Goal: Contribute content

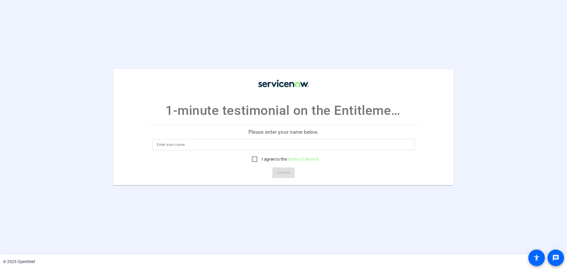
click at [290, 143] on input at bounding box center [283, 144] width 253 height 7
type input "[PERSON_NAME]"
click at [255, 159] on input "I agree to the Terms Of Service" at bounding box center [255, 159] width 12 height 12
checkbox input "true"
click at [282, 173] on span "Continue" at bounding box center [283, 172] width 13 height 9
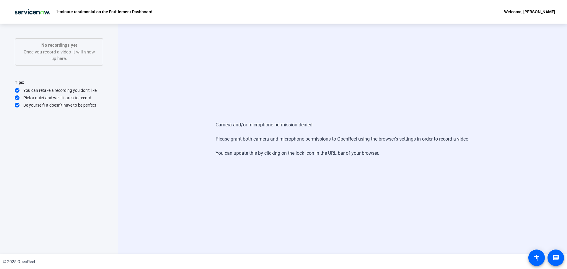
click at [32, 13] on img at bounding box center [32, 12] width 41 height 12
click at [85, 64] on div "No recordings yet Once you record a video it will show up here." at bounding box center [59, 51] width 89 height 27
click at [57, 61] on div "No recordings yet Once you record a video it will show up here." at bounding box center [59, 52] width 76 height 20
drag, startPoint x: 554, startPoint y: 0, endPoint x: 294, endPoint y: 114, distance: 283.8
click at [294, 114] on div "Camera and/or microphone permission denied. Please grant both camera and microp…" at bounding box center [342, 139] width 449 height 231
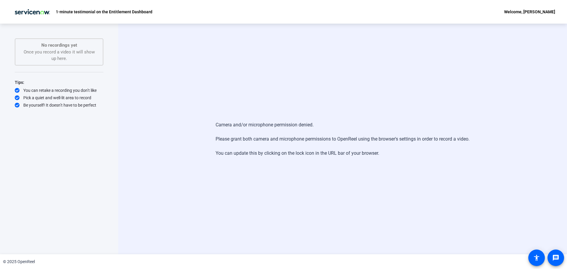
click at [373, 115] on div "Camera and/or microphone permission denied. Please grant both camera and microp…" at bounding box center [342, 139] width 449 height 231
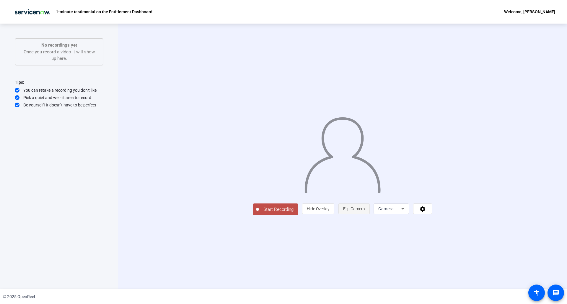
click at [365, 211] on span "Flip Camera" at bounding box center [354, 209] width 22 height 5
click at [393, 211] on span "Camera" at bounding box center [385, 209] width 15 height 5
click at [458, 269] on span "Screen" at bounding box center [455, 273] width 11 height 7
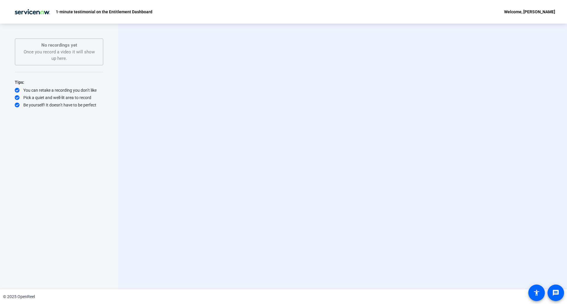
click at [239, 135] on div "Start Recording person Show Overlay flip Flip Camera Camera" at bounding box center [342, 157] width 381 height 50
click at [407, 213] on icon at bounding box center [403, 209] width 7 height 7
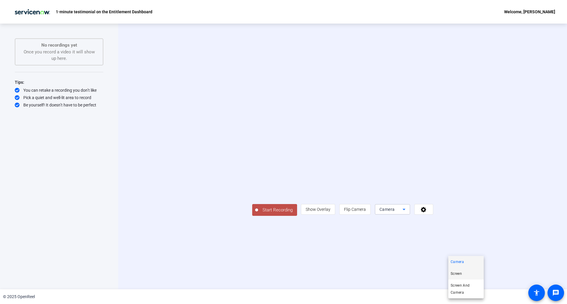
click at [470, 269] on mat-option "Screen" at bounding box center [465, 274] width 35 height 12
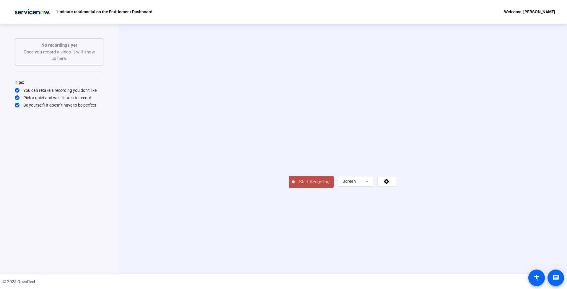
drag, startPoint x: 212, startPoint y: 243, endPoint x: 215, endPoint y: 242, distance: 3.4
click at [295, 185] on span "Start Recording" at bounding box center [314, 182] width 39 height 7
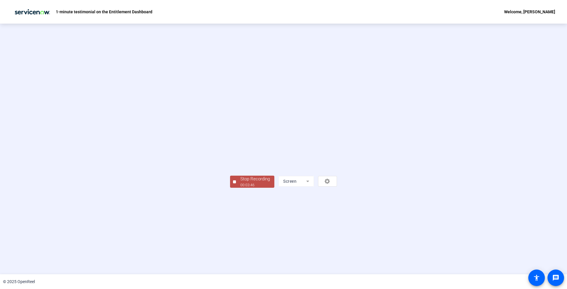
click at [240, 182] on div "Stop Recording" at bounding box center [255, 179] width 30 height 7
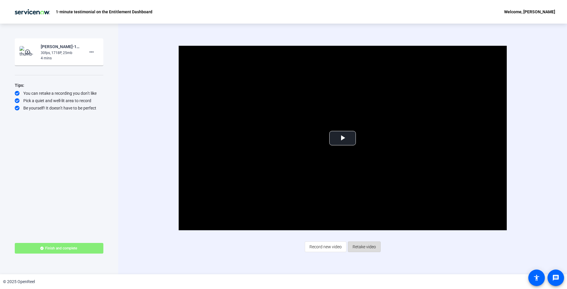
click at [364, 245] on span "Retake video" at bounding box center [363, 246] width 23 height 11
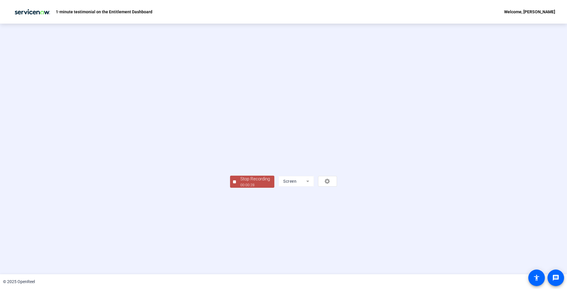
click at [236, 188] on span "Stop Recording 00:00:28" at bounding box center [255, 182] width 38 height 12
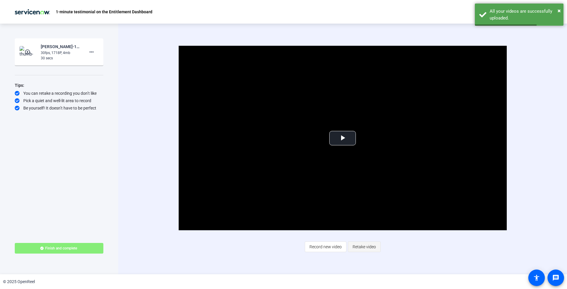
click at [362, 247] on span "Retake video" at bounding box center [363, 246] width 23 height 11
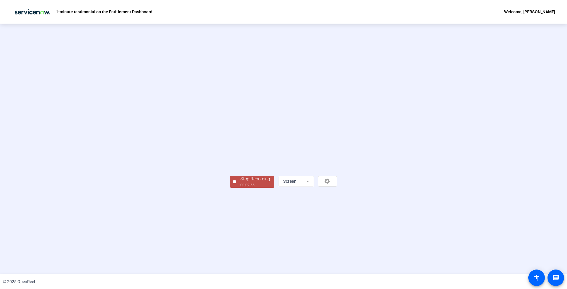
drag, startPoint x: 138, startPoint y: 245, endPoint x: 142, endPoint y: 244, distance: 3.3
click at [240, 188] on div "00:02:55" at bounding box center [255, 184] width 30 height 5
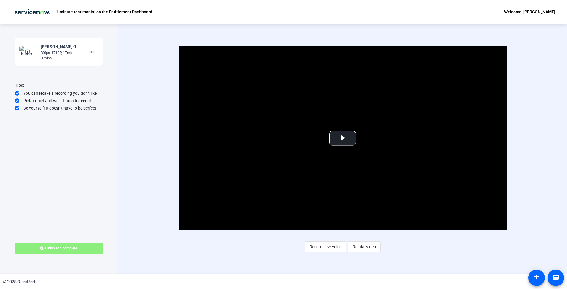
click at [75, 252] on span at bounding box center [59, 248] width 89 height 14
